Goal: Information Seeking & Learning: Learn about a topic

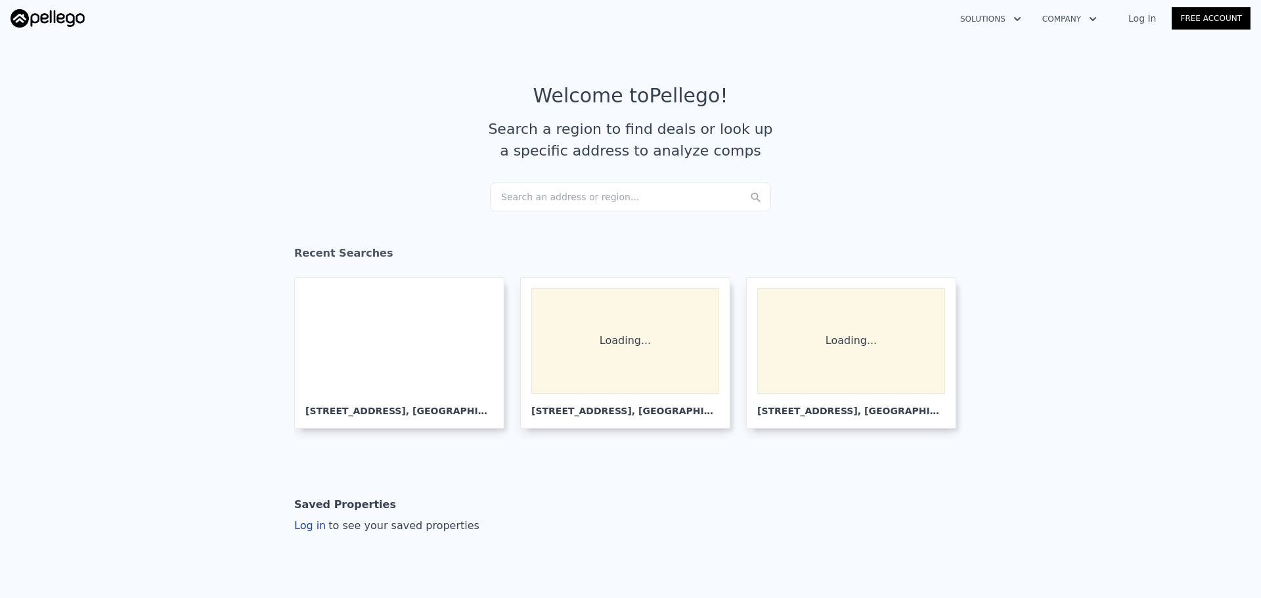
click at [542, 211] on div "Search an address or region..." at bounding box center [630, 197] width 281 height 29
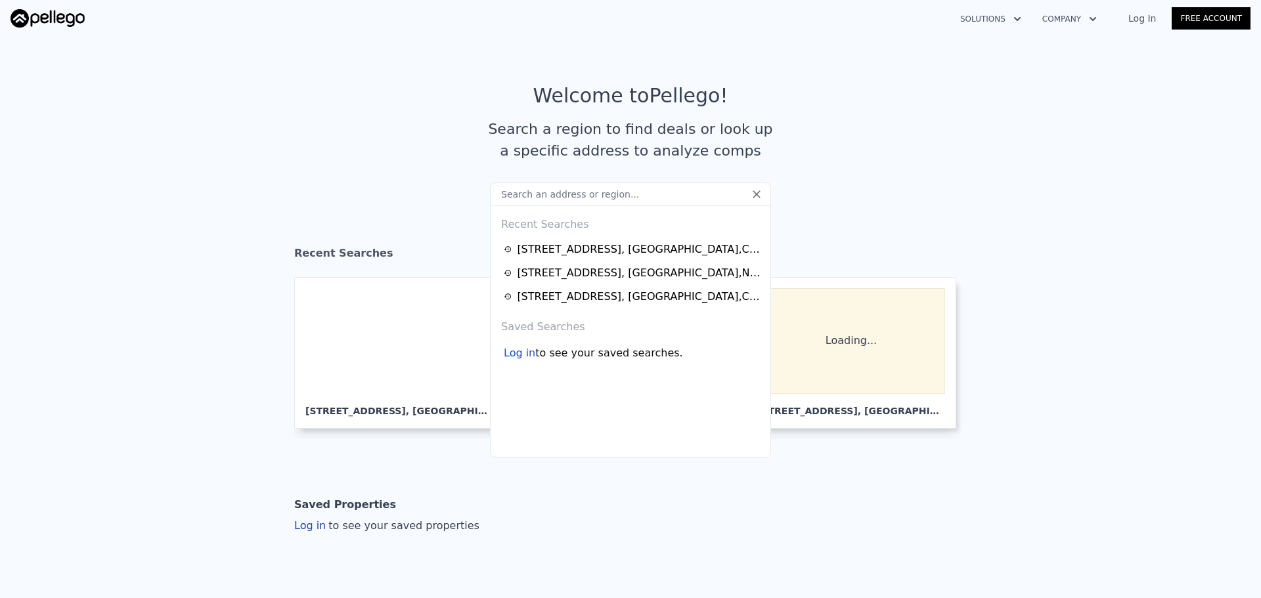
click at [546, 205] on input "text" at bounding box center [630, 195] width 281 height 24
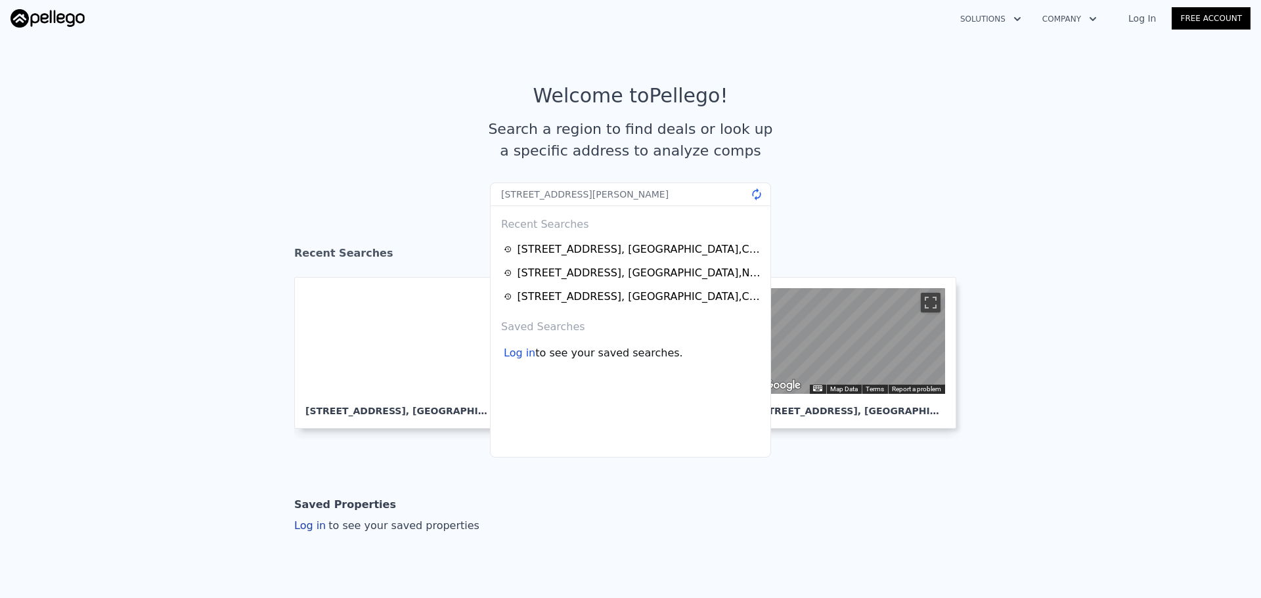
type input "2800 Keller Dr #197, Tustin, CA"
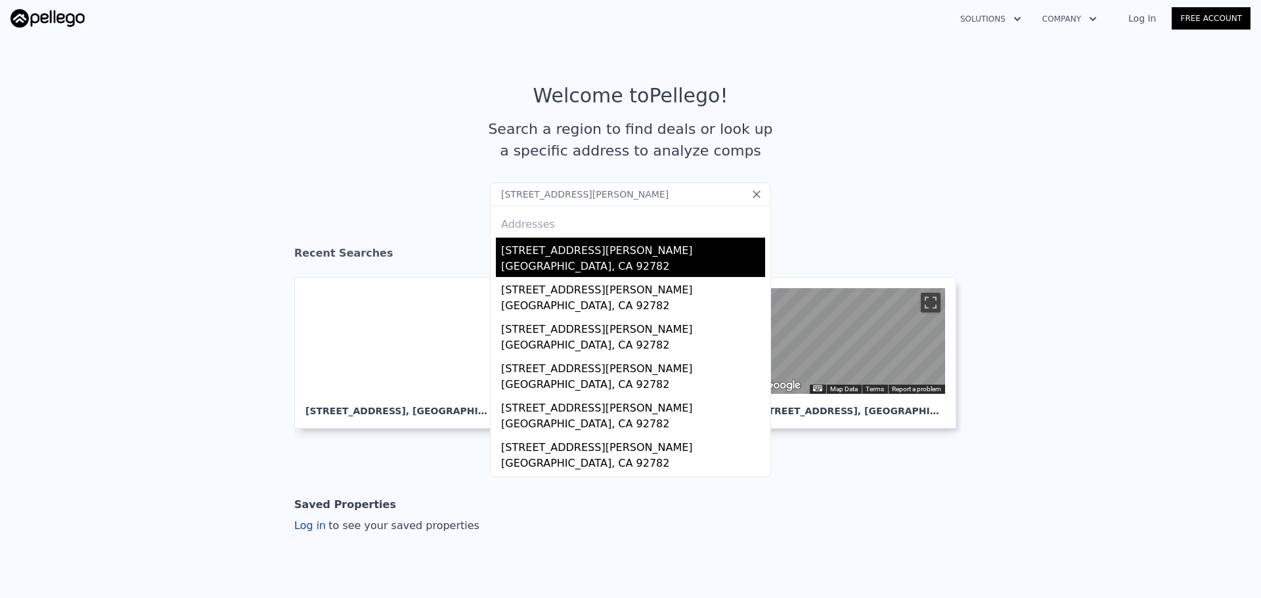
click at [677, 252] on div "2800 Keller Dr Apt 197" at bounding box center [633, 248] width 264 height 21
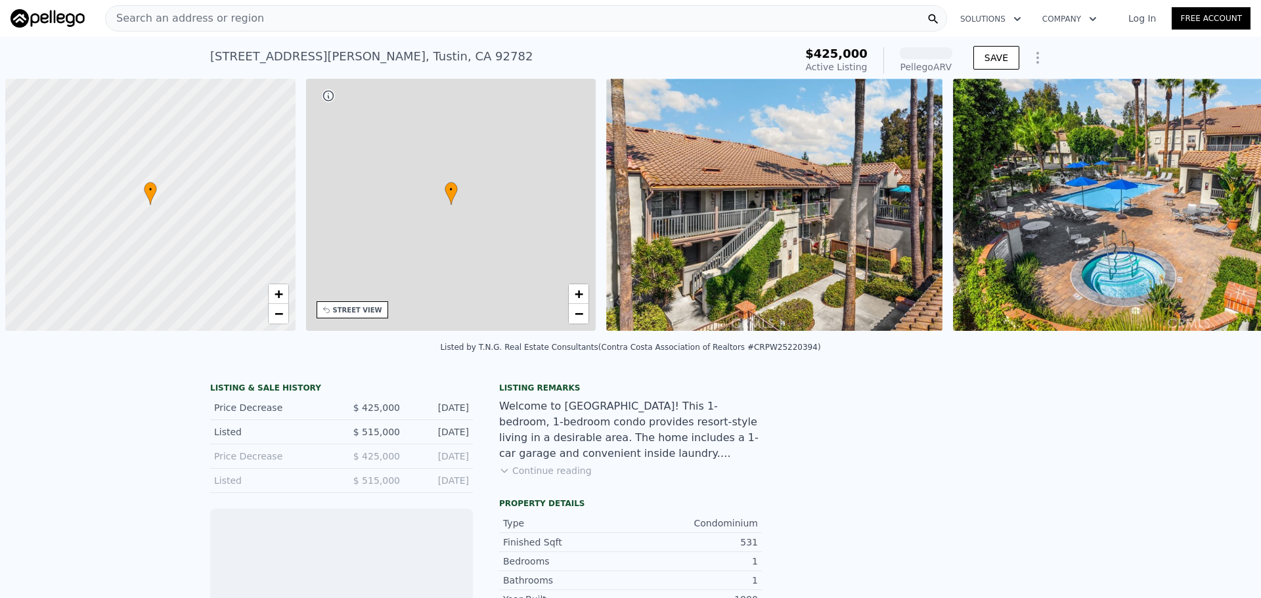
scroll to position [0, 5]
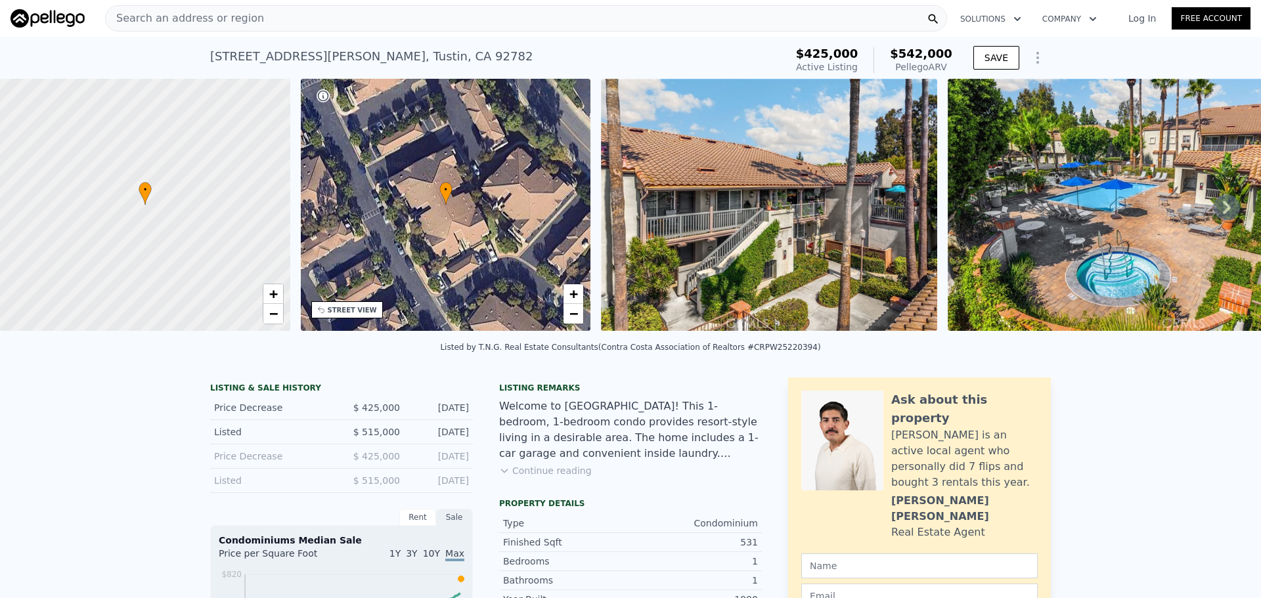
click at [374, 18] on div "Search an address or region" at bounding box center [526, 18] width 842 height 26
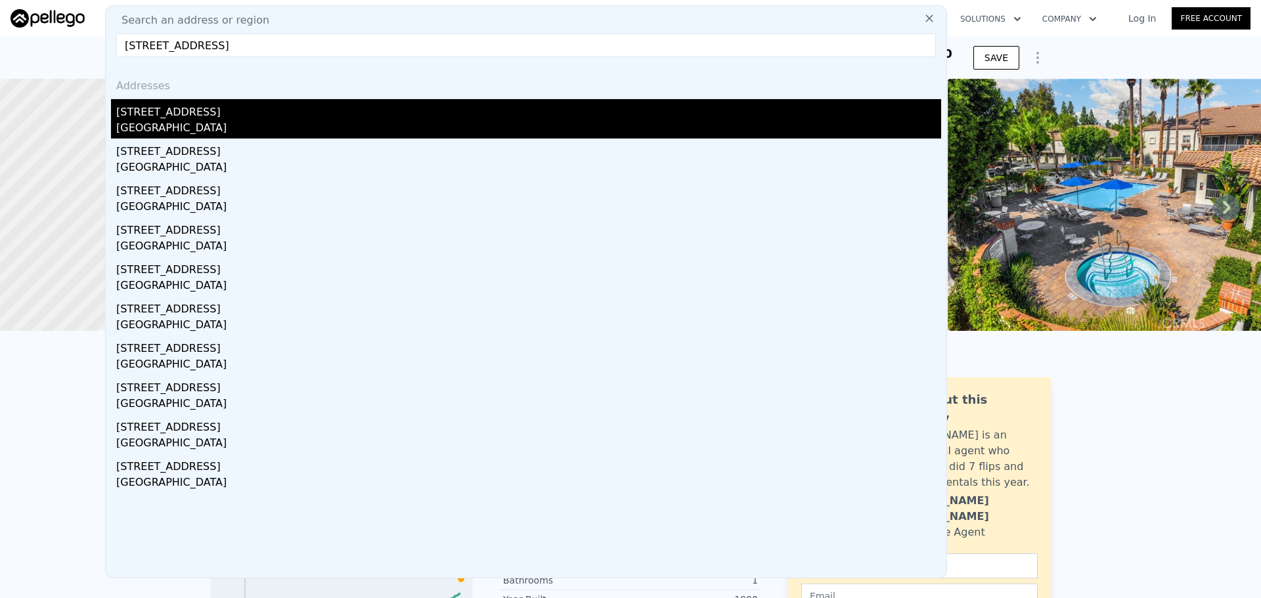
type input "3529 10th Avenue, Los Angeles, CA 90018"
click at [162, 124] on div "Los Angeles, CA 90018" at bounding box center [528, 129] width 825 height 18
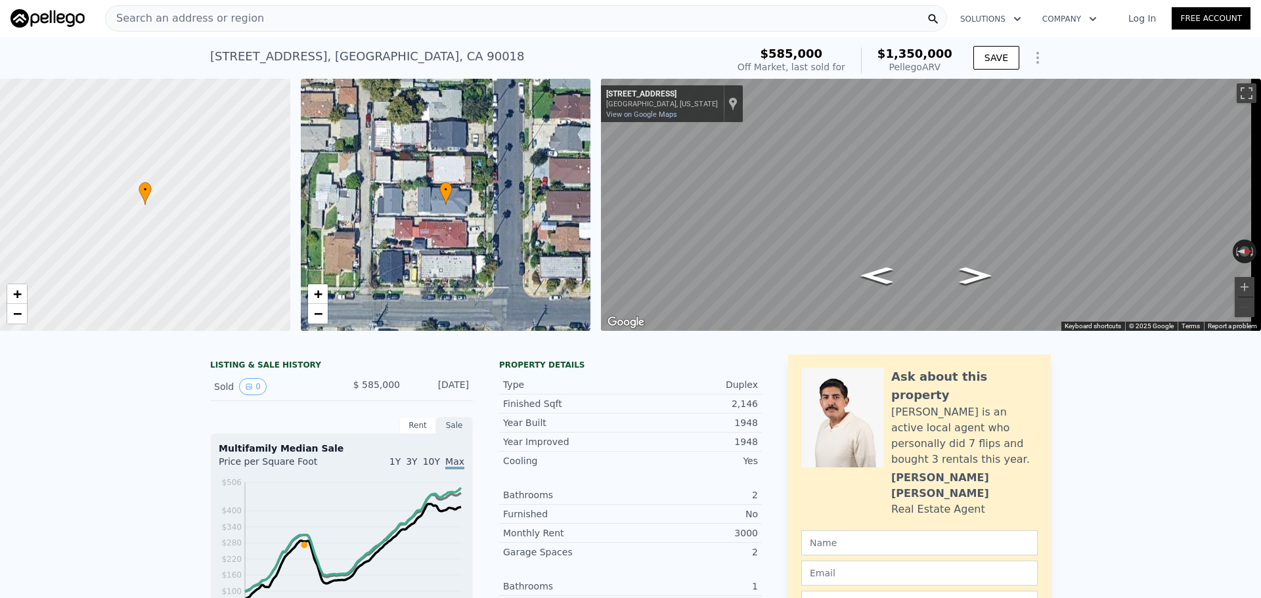
click at [353, 18] on div "Search an address or region" at bounding box center [526, 18] width 842 height 26
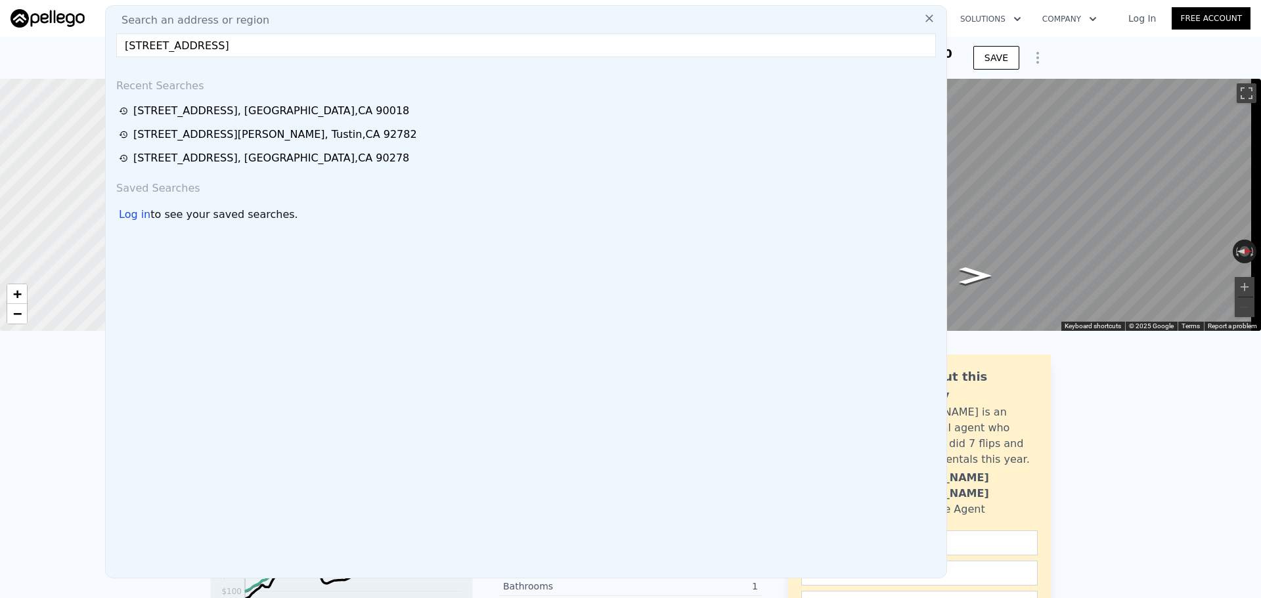
type input "1045 Hyde Park Blvd, Inglewood, CA 90302"
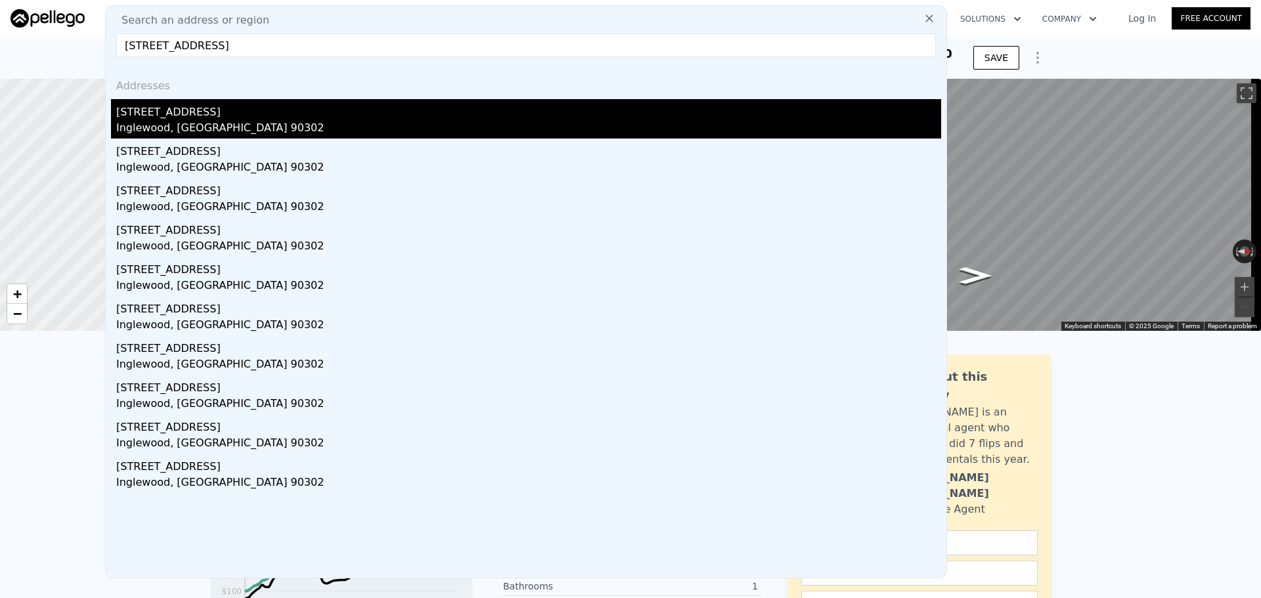
click at [191, 108] on div "1045 E Hyde Park Blvd" at bounding box center [528, 109] width 825 height 21
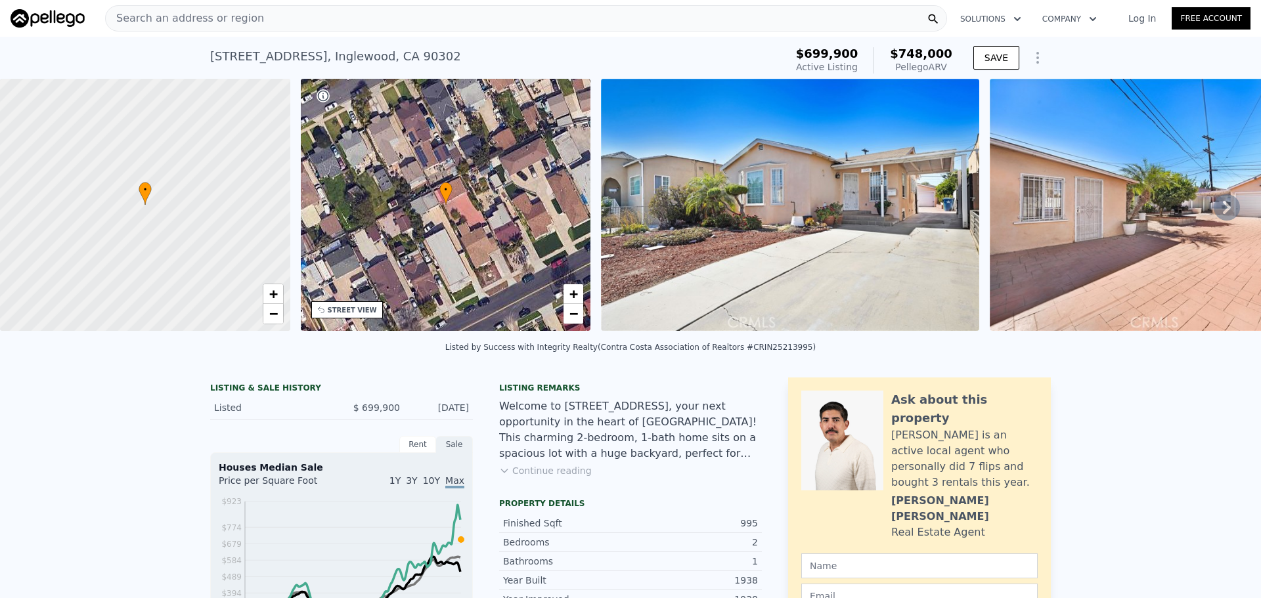
click at [347, 311] on div "STREET VIEW" at bounding box center [352, 310] width 49 height 10
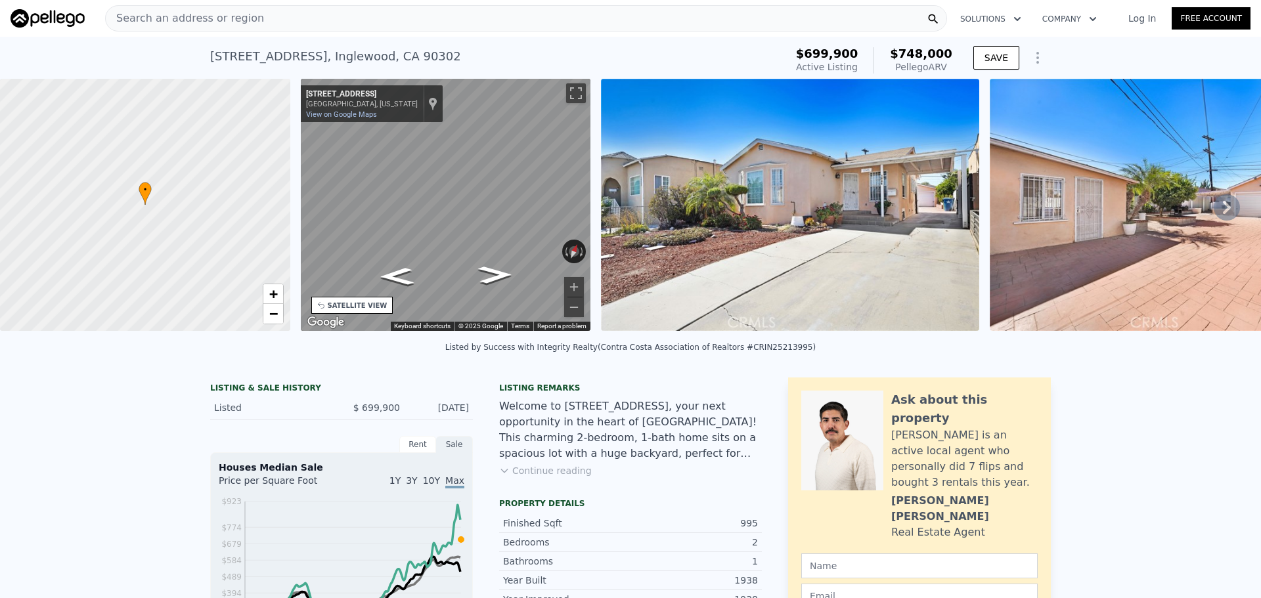
click at [216, 187] on div "• + − • + − STREET VIEW ← Move left → Move right ↑ Move up ↓ Move down + Zoom i…" at bounding box center [630, 207] width 1261 height 257
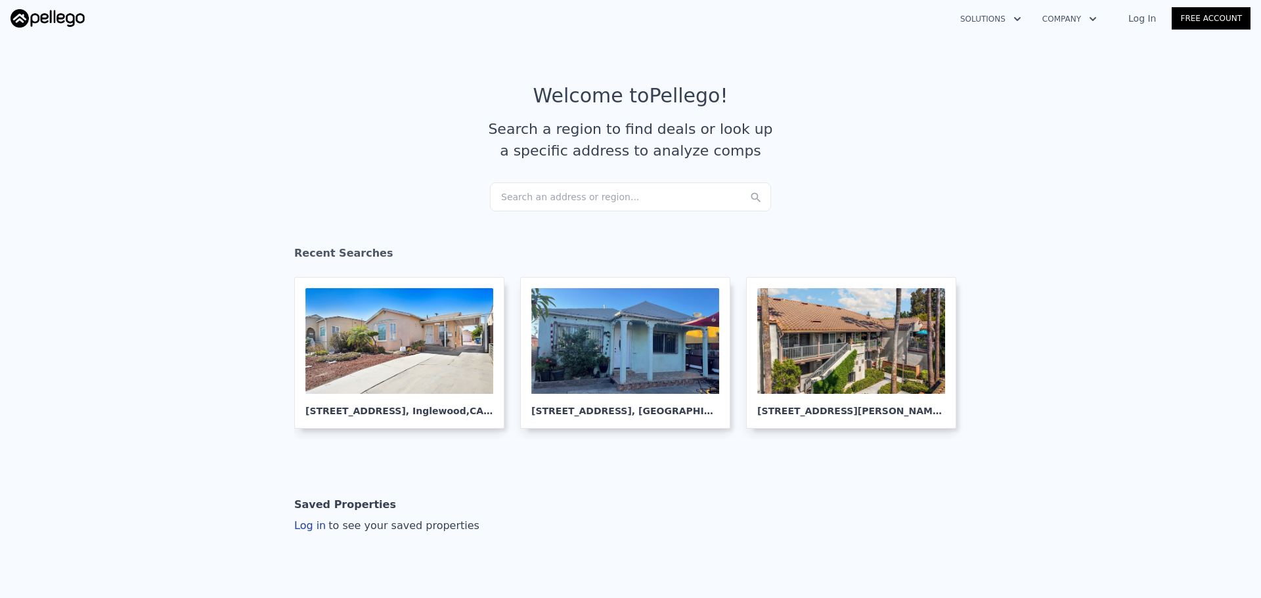
click at [563, 194] on div "Search an address or region..." at bounding box center [630, 197] width 281 height 29
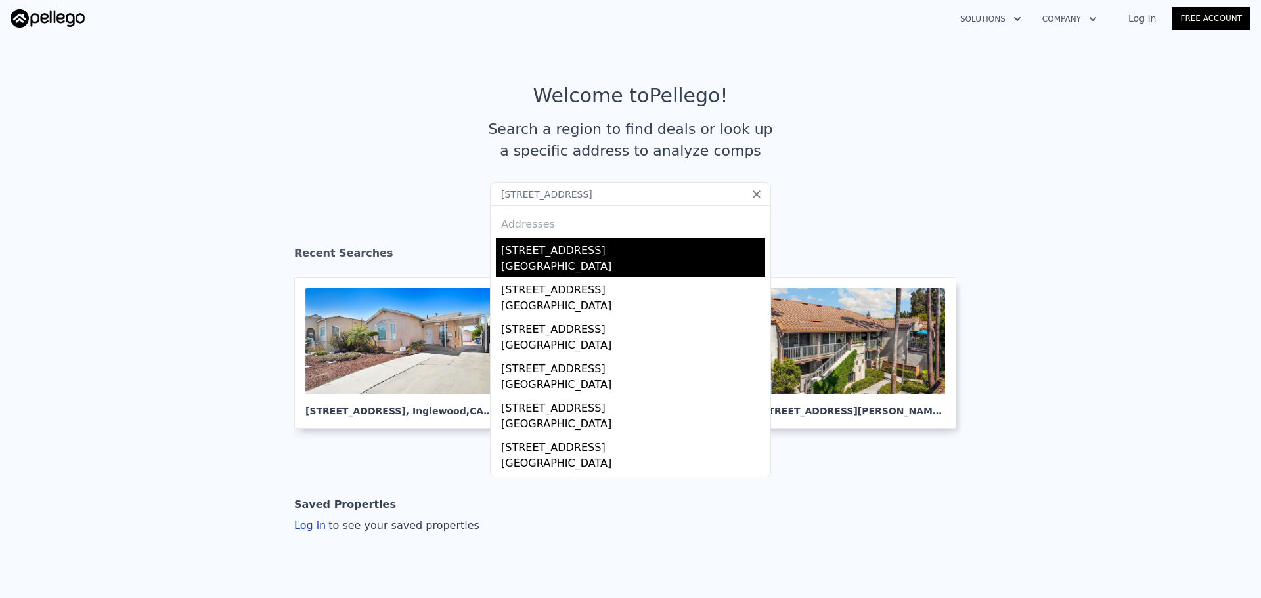
type input "3878 E 1st St, Los Angeles, CA 90063"
click at [571, 266] on div "East Los Angeles, CA 90063" at bounding box center [633, 268] width 264 height 18
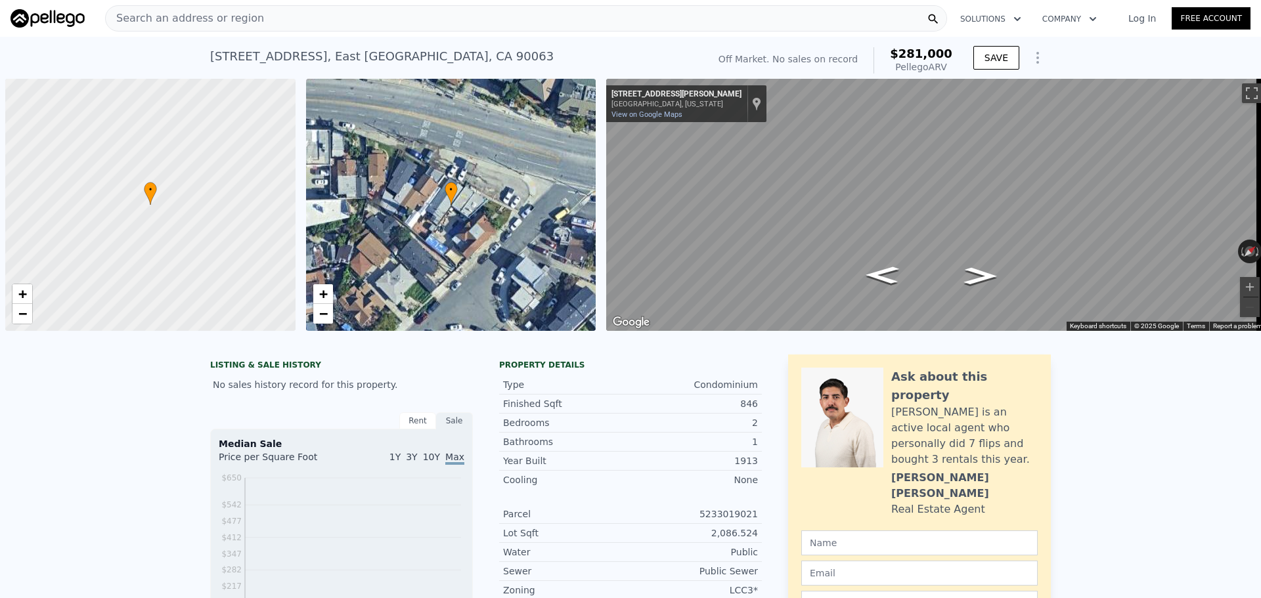
scroll to position [0, 5]
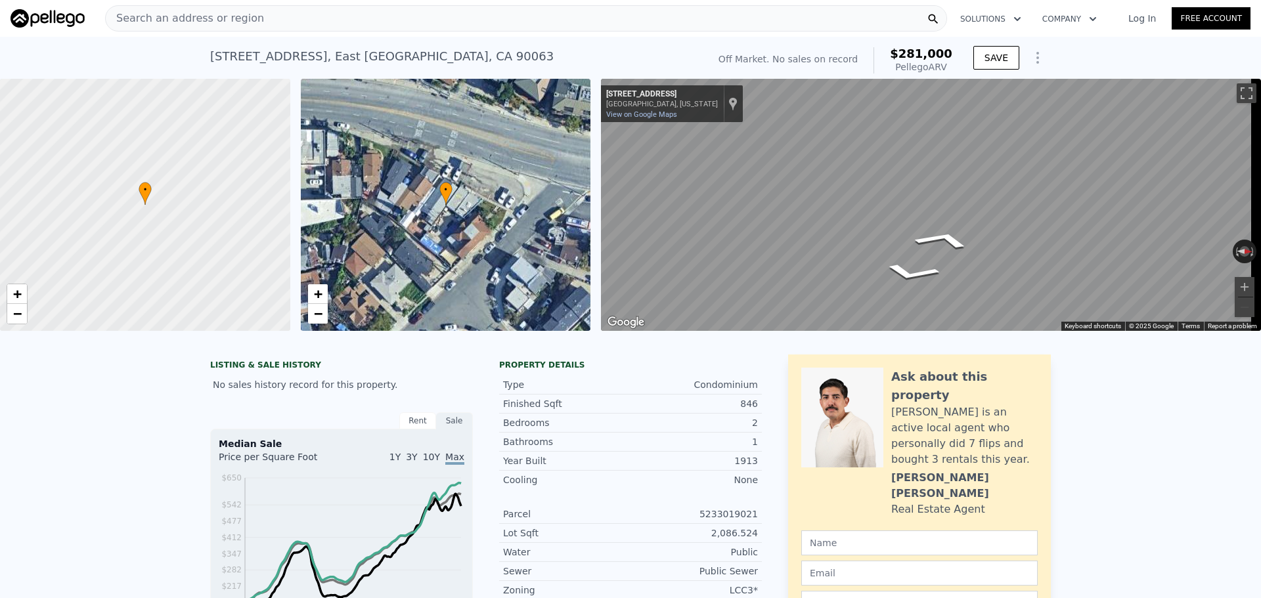
click at [1259, 214] on div "Search an address or region Solutions Company Open main menu Log In Free Accoun…" at bounding box center [630, 299] width 1261 height 598
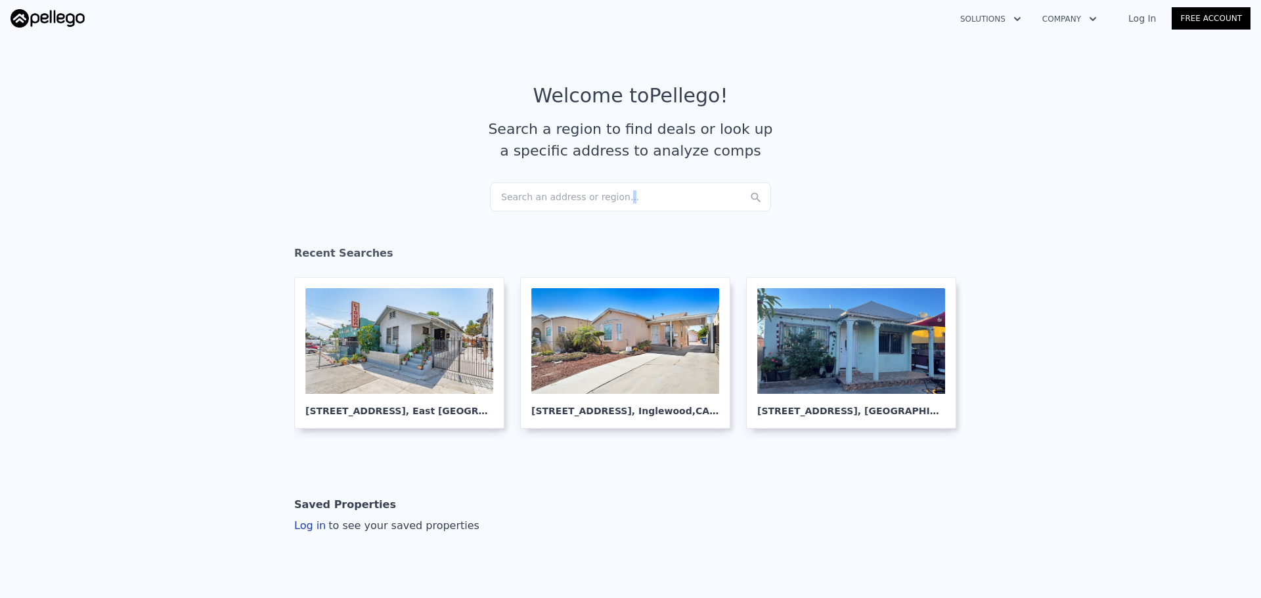
click at [608, 198] on div "Search an address or region..." at bounding box center [630, 197] width 281 height 29
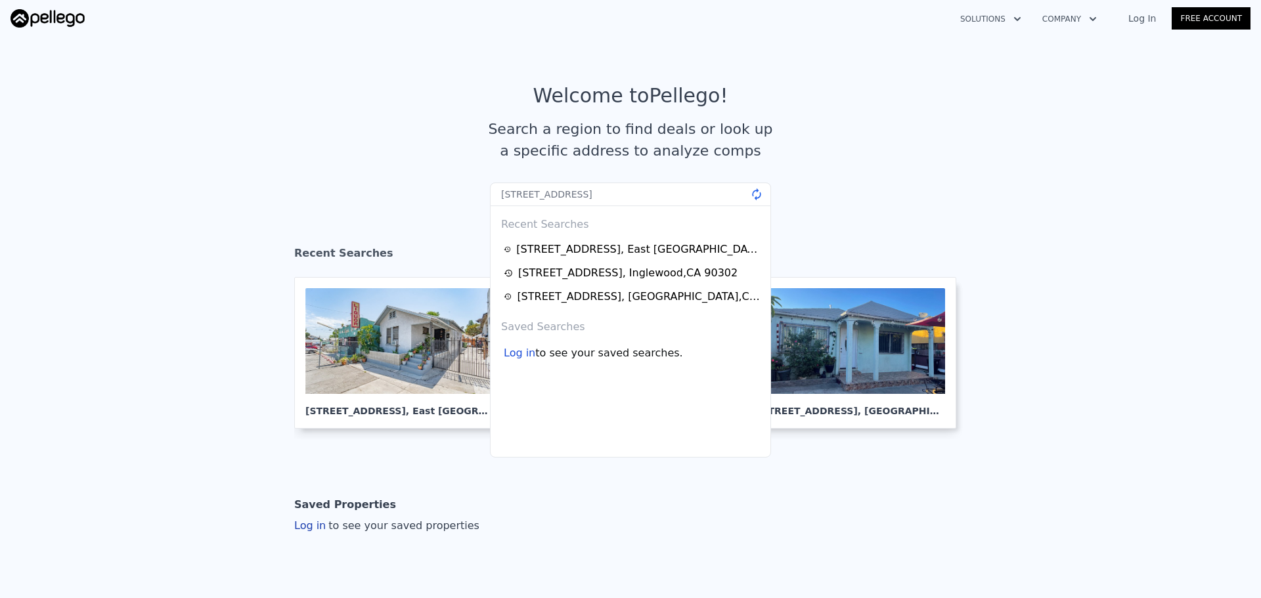
type input "2290 Grace st, Riverside 92504"
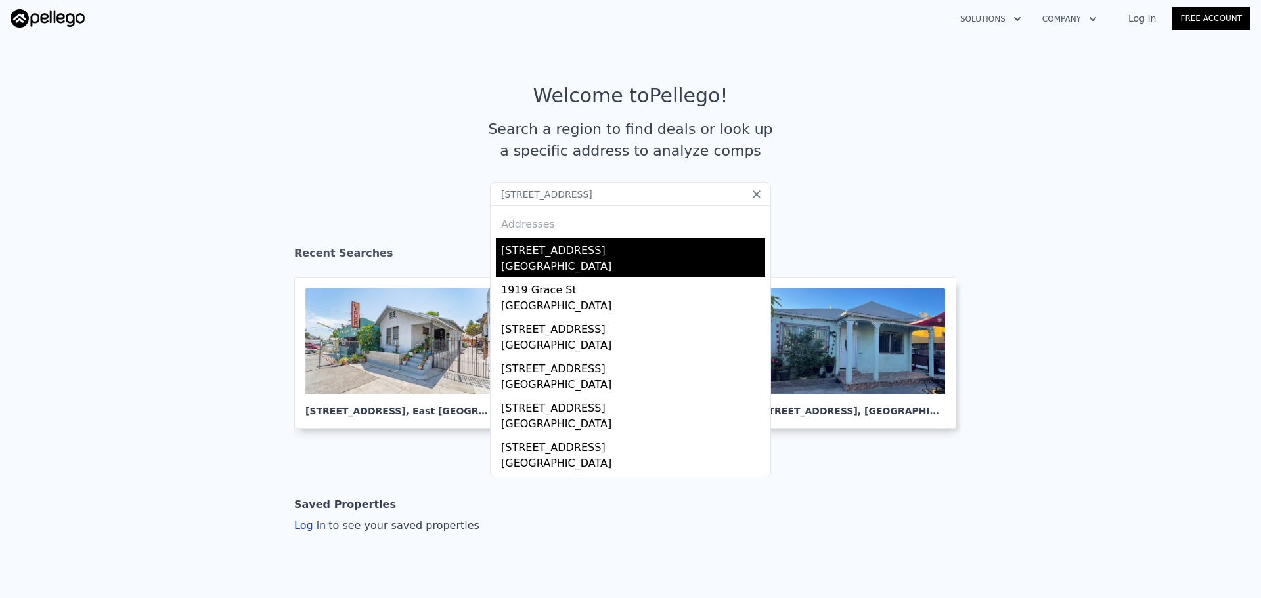
click at [549, 252] on div "2290 Grace St" at bounding box center [633, 248] width 264 height 21
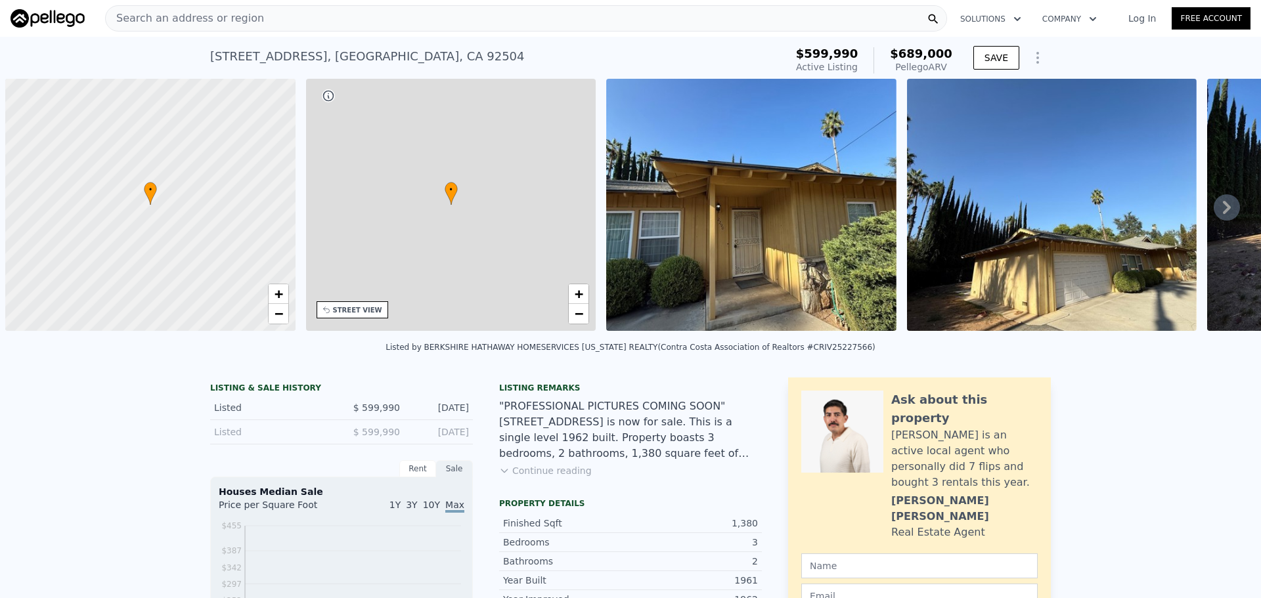
scroll to position [0, 5]
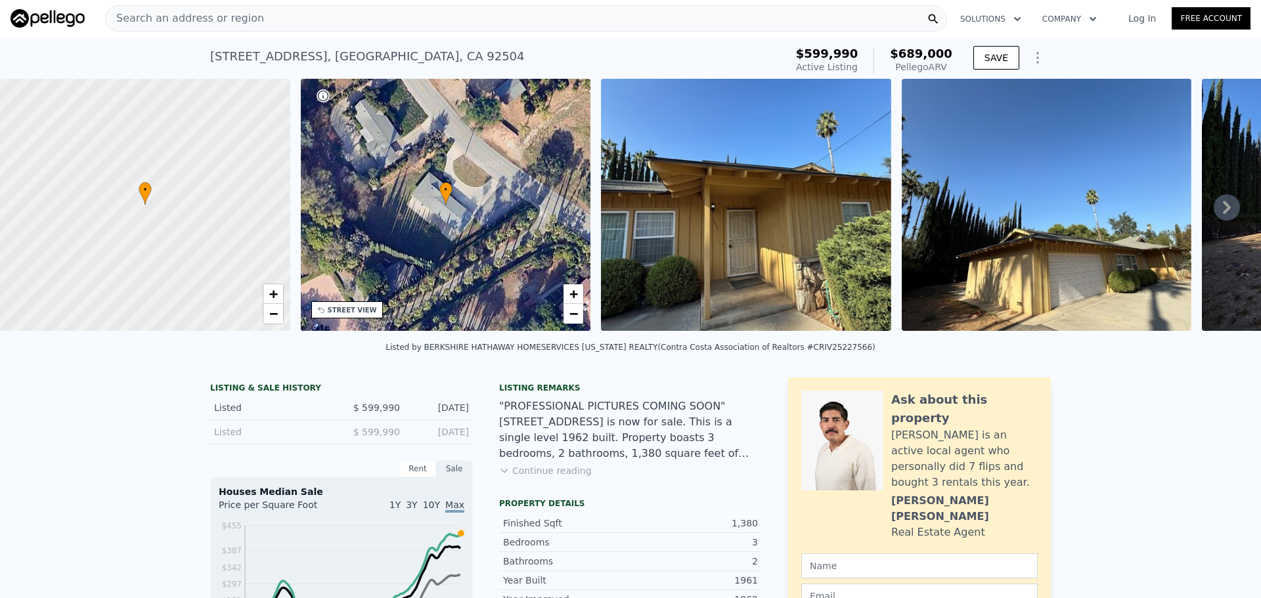
click at [353, 317] on div "STREET VIEW" at bounding box center [347, 309] width 72 height 17
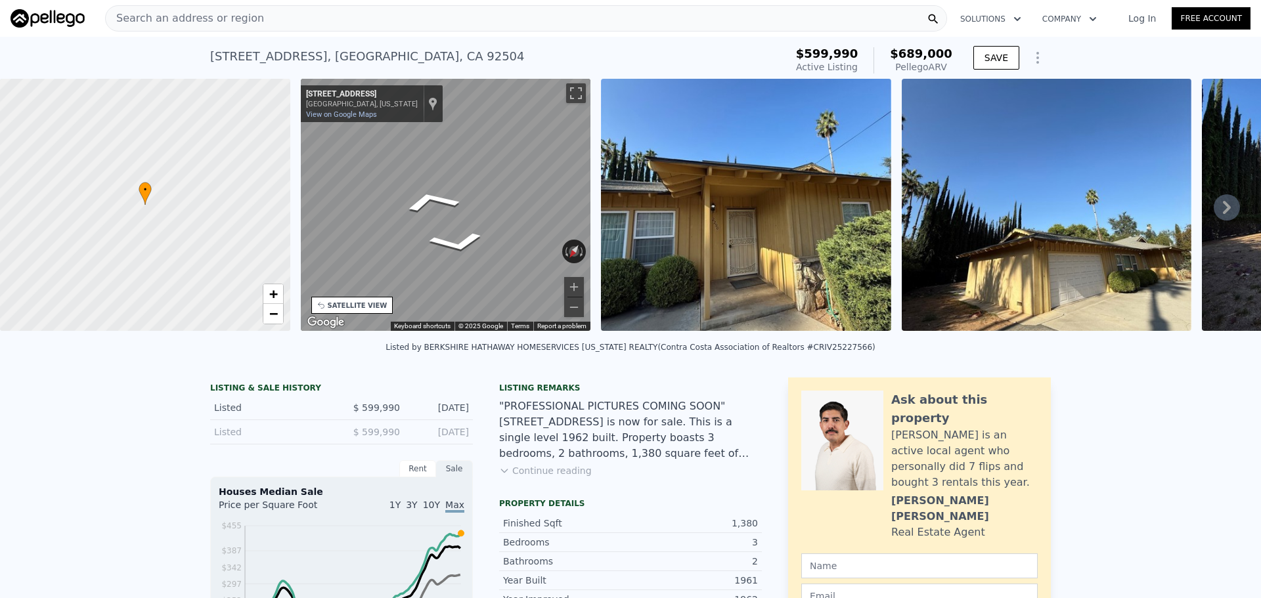
click at [366, 16] on div "Search an address or region" at bounding box center [526, 18] width 842 height 26
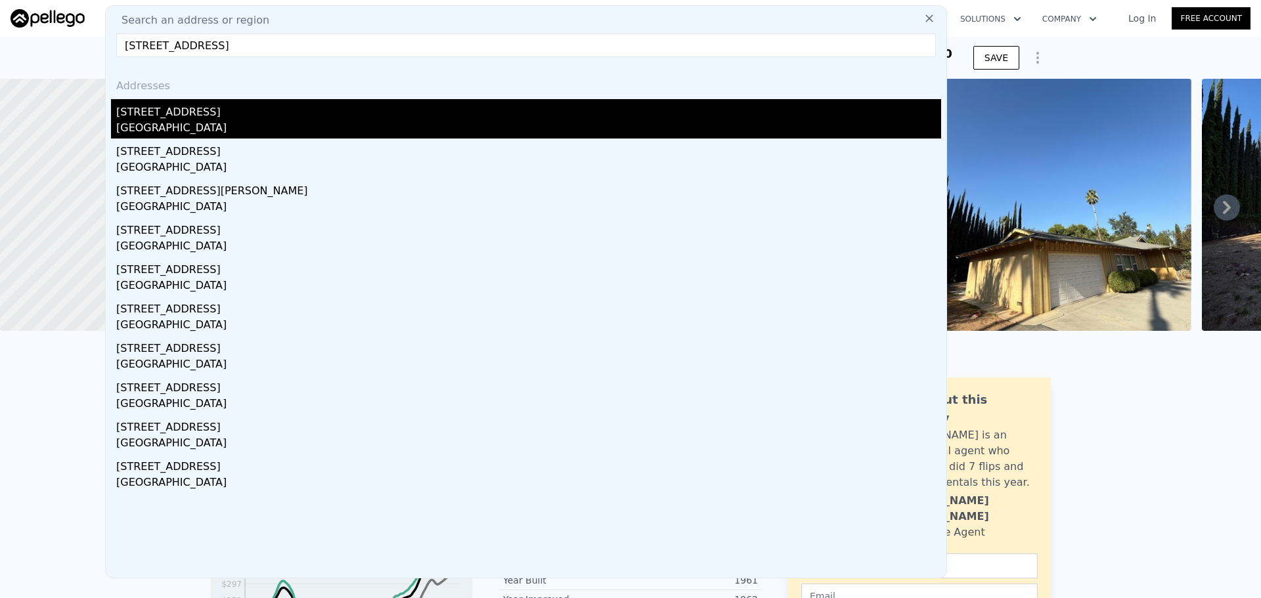
type input "4549 Jade Street, Los Angeles, CA 90032"
click at [324, 129] on div "Los Angeles, CA 90032" at bounding box center [528, 129] width 825 height 18
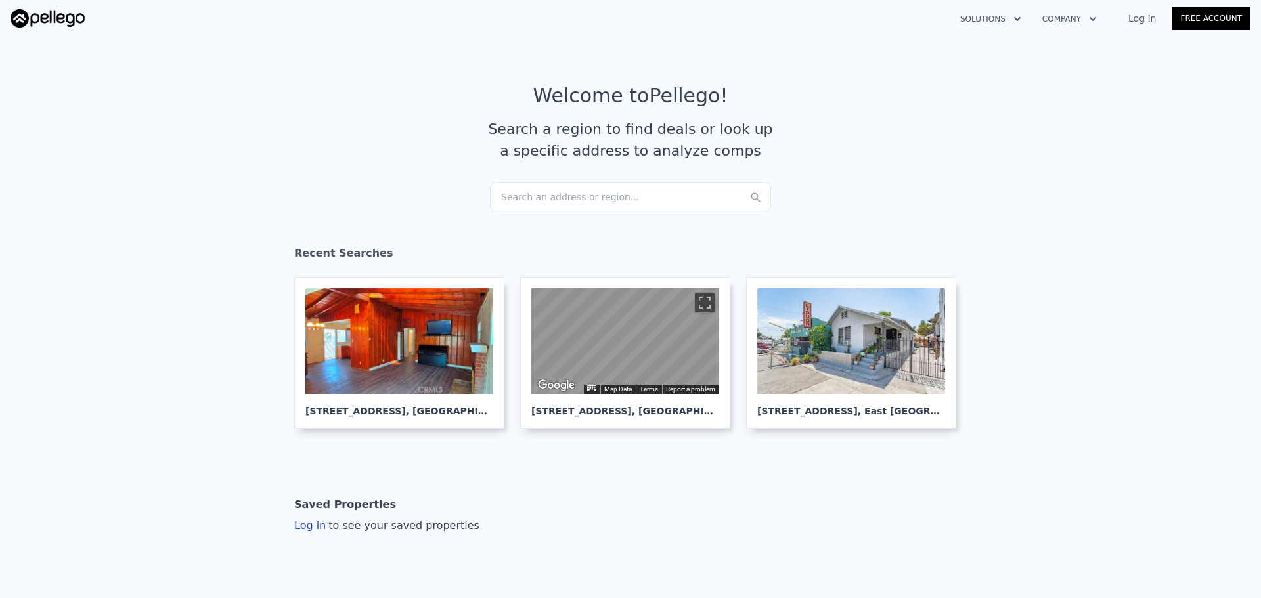
click at [569, 188] on div "Search an address or region..." at bounding box center [630, 197] width 281 height 29
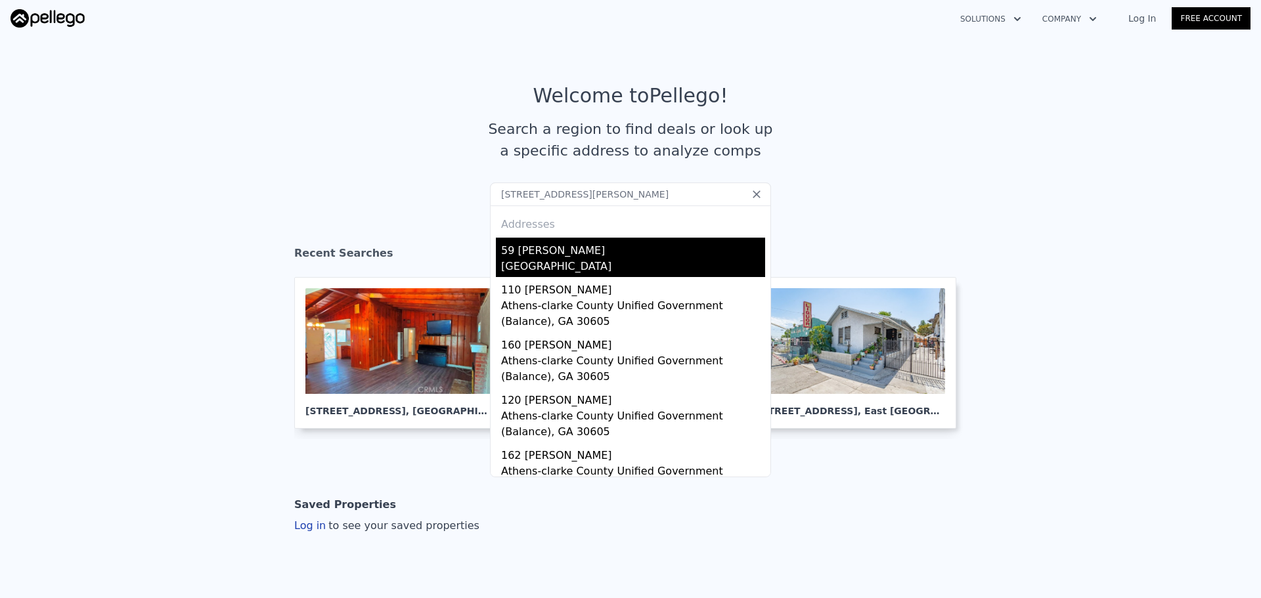
type input "59 Wendy Ln, Union County, GA 30512"
click at [554, 256] on div "59 Wendy Ln" at bounding box center [633, 248] width 264 height 21
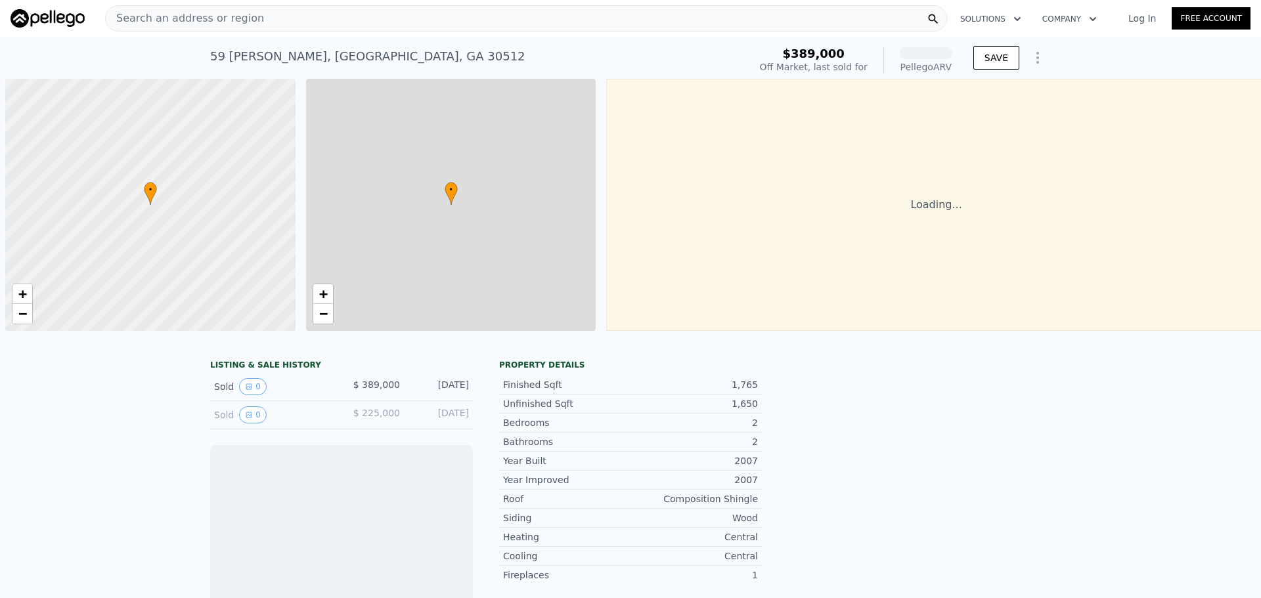
scroll to position [0, 5]
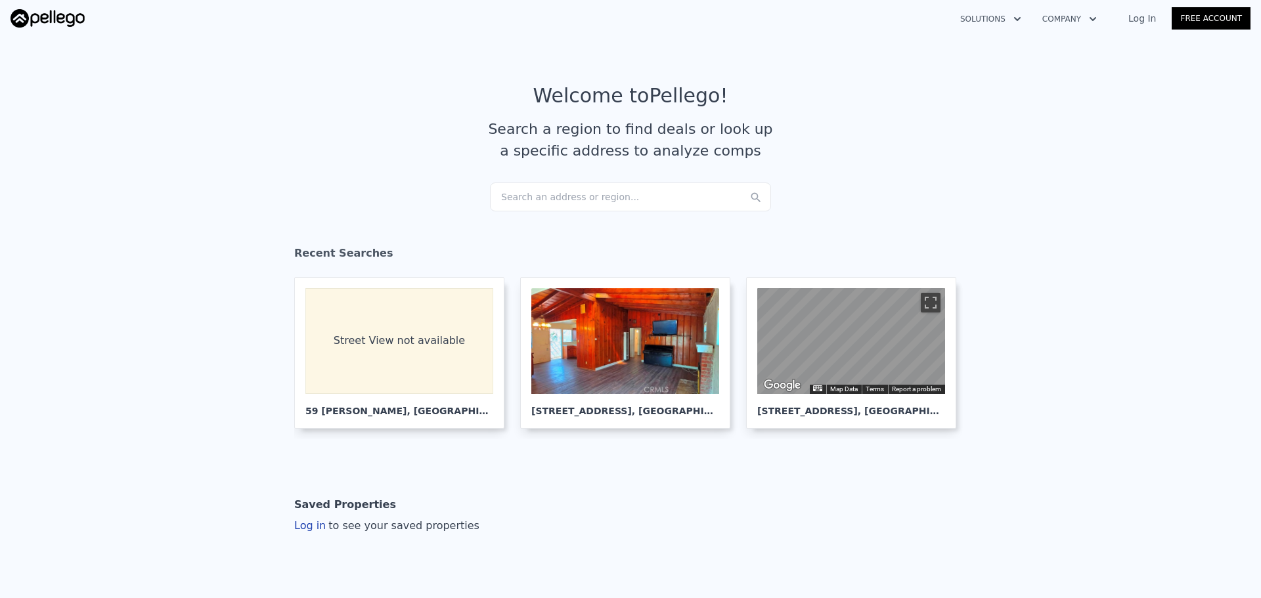
click at [615, 190] on div "Search an address or region..." at bounding box center [630, 197] width 281 height 29
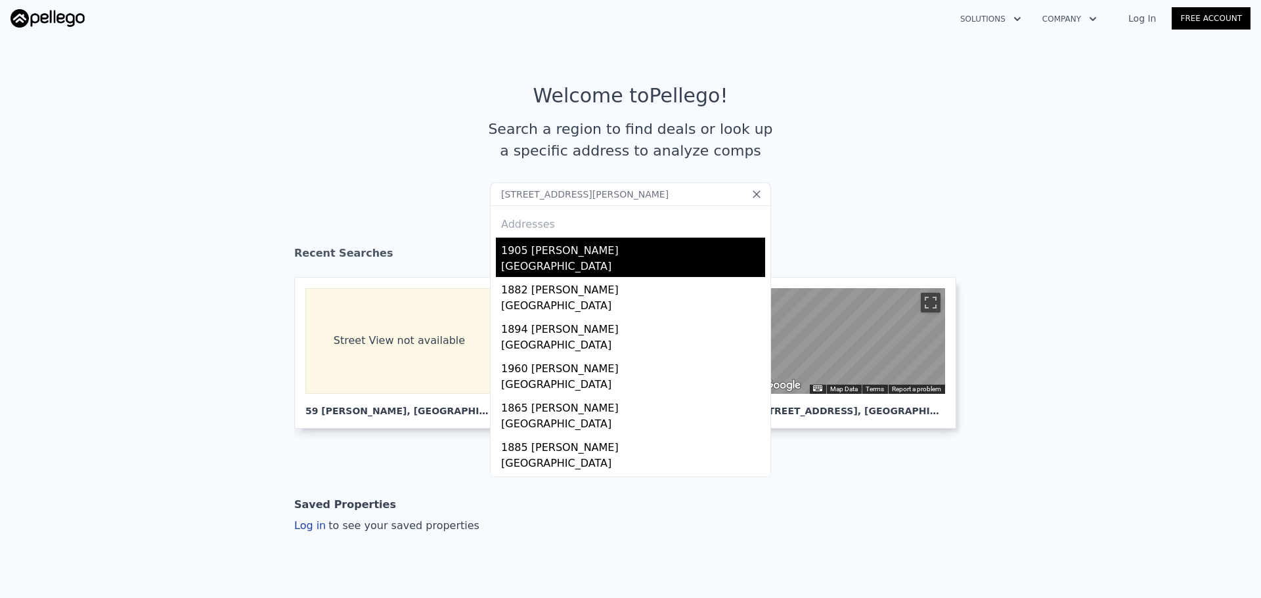
type input "[STREET_ADDRESS][PERSON_NAME]"
click at [586, 258] on div "1905 [PERSON_NAME]" at bounding box center [633, 248] width 264 height 21
